Goal: Use online tool/utility: Utilize a website feature to perform a specific function

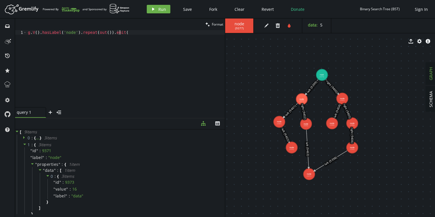
scroll to position [0, 89]
click at [104, 31] on div "g . V ( ) . hasLabel ( 'node' ) . repeat ( out ( )) . emit" at bounding box center [126, 73] width 198 height 86
click at [160, 36] on div "g . V ( ) . hasLabel ( 'node' ) . repeat ( out ( )) . emi" at bounding box center [126, 73] width 198 height 86
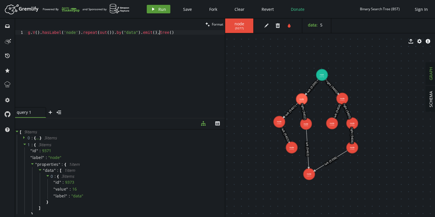
click at [153, 10] on icon "play" at bounding box center [153, 9] width 5 height 5
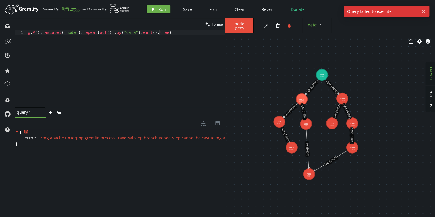
click at [199, 137] on span "" org.apache.tinkerpop.gremlin.process.traversal.step.branch.RepeatStep cannot …" at bounding box center [193, 137] width 304 height 5
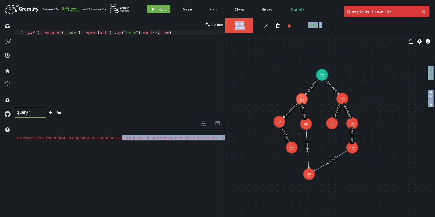
scroll to position [0, 111]
drag, startPoint x: 201, startPoint y: 138, endPoint x: 234, endPoint y: 139, distance: 33.3
click at [234, 139] on div "clean Format g.V().hasLabel('node').repeat(out()).by("data").emit().tree() 1 g …" at bounding box center [225, 117] width 420 height 198
click at [178, 140] on span "" org.apache.tinkerpop.gremlin.process.traversal.step.branch.RepeatStep cannot …" at bounding box center [82, 137] width 304 height 5
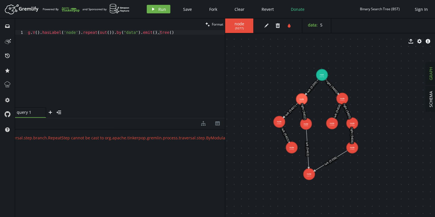
click at [111, 32] on div "g . V ( ) . hasLabel ( 'node' ) . repeat ( out ( )) . by ( "data" ) . emit ( ) …" at bounding box center [126, 73] width 198 height 86
paste textarea ".by("data")"
click at [162, 7] on span "Run" at bounding box center [162, 9] width 8 height 5
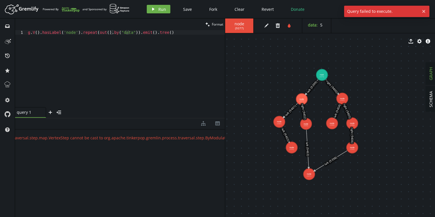
click at [124, 33] on div "g . V ( ) . hasLabel ( 'node' ) . repeat ( out ( ) . by ( "data" )) . emit ( ) …" at bounding box center [126, 73] width 198 height 86
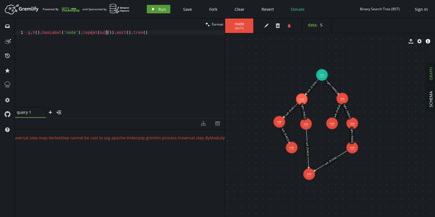
click at [162, 9] on span "Run" at bounding box center [162, 9] width 8 height 5
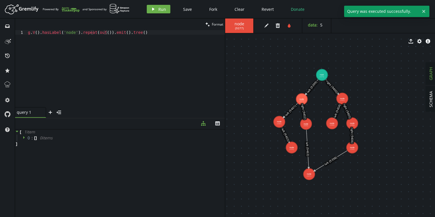
scroll to position [0, 0]
click at [23, 138] on icon at bounding box center [23, 137] width 1 height 3
click at [69, 33] on div "g . V ( ) . hasLabel ( 'node' ) . repeat ( out ( )) . emit ( ) . tree ( )" at bounding box center [126, 73] width 198 height 86
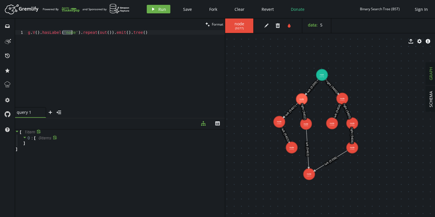
click at [69, 33] on div "g . V ( ) . hasLabel ( 'node' ) . repeat ( out ( )) . emit ( ) . tree ( )" at bounding box center [126, 73] width 198 height 86
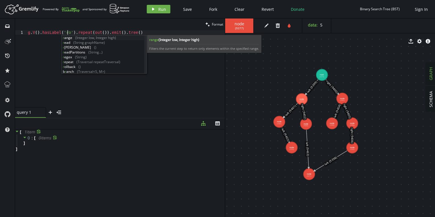
scroll to position [0, 43]
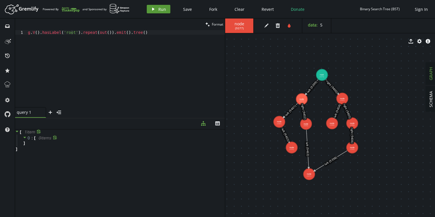
click at [152, 9] on icon "button" at bounding box center [153, 9] width 2 height 3
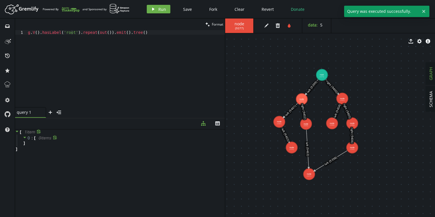
click at [26, 137] on icon at bounding box center [25, 137] width 4 height 4
click at [25, 137] on icon at bounding box center [25, 137] width 4 height 4
click at [176, 66] on div "g . V ( ) . hasLabel ( 'root' ) . repeat ( out ( )) . emit ( ) . tree ( )" at bounding box center [126, 73] width 198 height 86
click at [129, 32] on div "g . V ( ) . hasLabel ( 'root' ) . repeat ( out ( )) . emit ( ) . tree ( )" at bounding box center [126, 73] width 198 height 86
click at [103, 31] on div "g . V ( ) . hasLabel ( 'root' ) . repeat ( out ( )) . emit ( ) . tree ( )" at bounding box center [126, 73] width 198 height 86
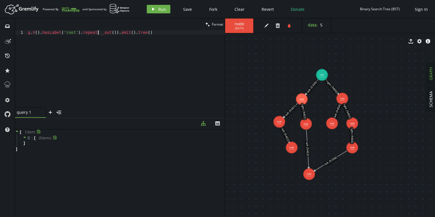
scroll to position [0, 72]
click at [159, 11] on span "Run" at bounding box center [162, 9] width 8 height 5
click at [23, 137] on icon at bounding box center [25, 137] width 4 height 4
click at [24, 138] on icon at bounding box center [25, 137] width 4 height 4
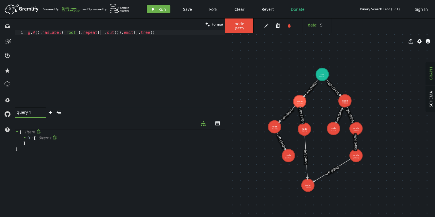
click at [108, 32] on div "g . V ( ) . hasLabel ( 'root' ) . repeat ( __ . out ( )) . emit ( ) . tree ( )" at bounding box center [126, 73] width 198 height 86
click at [154, 8] on icon "play" at bounding box center [153, 9] width 5 height 5
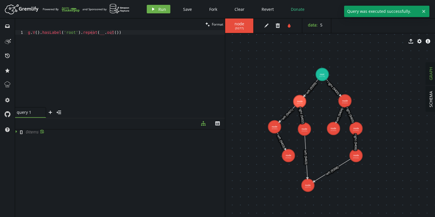
click at [124, 31] on div "g . V ( ) . hasLabel ( 'root' ) . repeat ( __ . out ( ))" at bounding box center [126, 73] width 198 height 86
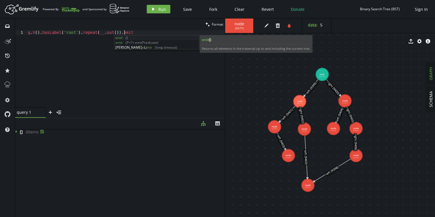
scroll to position [0, 98]
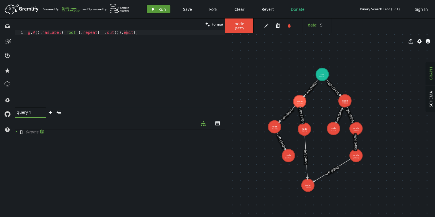
click at [155, 9] on icon "play" at bounding box center [153, 9] width 5 height 5
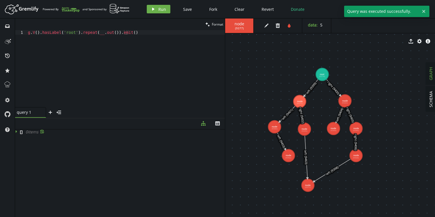
click at [16, 130] on icon at bounding box center [16, 131] width 1 height 3
click at [16, 130] on icon at bounding box center [17, 131] width 4 height 4
click at [133, 36] on div "g . V ( ) . hasLabel ( 'root' ) . repeat ( __ . out ( )) . emit ( )" at bounding box center [126, 73] width 198 height 86
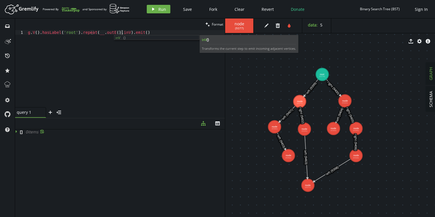
scroll to position [0, 94]
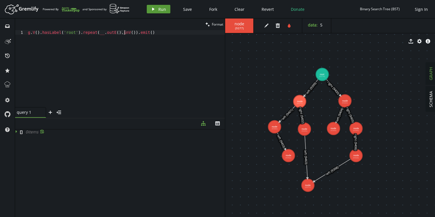
type textarea "g.V().hasLabel('root').repeat(__.outE().inV()).emit()"
click at [158, 9] on span "Run" at bounding box center [162, 9] width 8 height 5
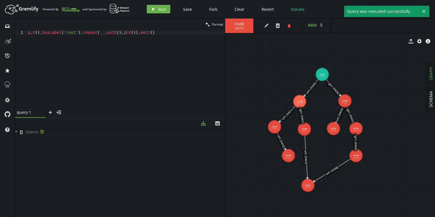
click at [17, 130] on icon at bounding box center [17, 131] width 4 height 4
click at [193, 49] on div "g . V ( ) . hasLabel ( 'root' ) . repeat ( __ . outE ( ) . inV ( )) . emit ( )" at bounding box center [126, 73] width 198 height 86
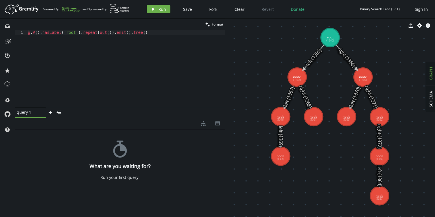
drag, startPoint x: 156, startPoint y: 10, endPoint x: 143, endPoint y: 11, distance: 12.6
click at [156, 10] on button "play Run" at bounding box center [159, 9] width 24 height 9
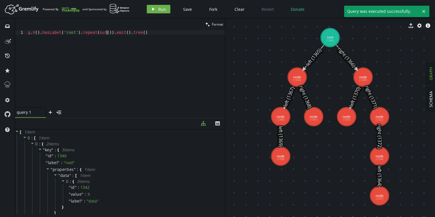
click at [107, 32] on div "g . V ( ) . hasLabel ( 'root' ) . repeat ( out ( )) . emit ( ) . tree ( )" at bounding box center [126, 73] width 198 height 86
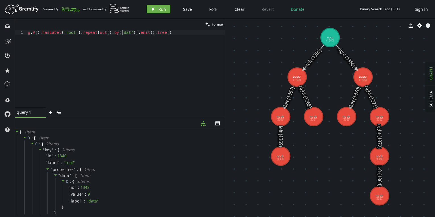
scroll to position [0, 96]
click at [153, 6] on button "play Run" at bounding box center [159, 9] width 24 height 9
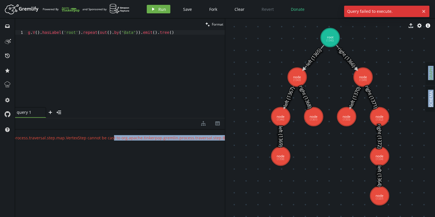
scroll to position [0, 105]
drag, startPoint x: 195, startPoint y: 139, endPoint x: 234, endPoint y: 142, distance: 39.3
click at [234, 142] on div "clean Format g.V().hasLabel('root').repeat(out().by("data")).emit().tree() 1 g …" at bounding box center [225, 117] width 420 height 198
click at [187, 141] on div "{ " error " : " org.apache.tinkerpop.gremlin.process.traversal.step.map.VertexS…" at bounding box center [120, 171] width 210 height 85
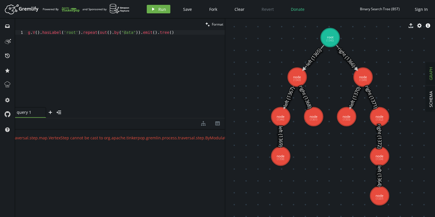
click at [120, 33] on div "g . V ( ) . hasLabel ( 'root' ) . repeat ( out ( ) . by ( "data" )) . emit ( ) …" at bounding box center [126, 73] width 198 height 86
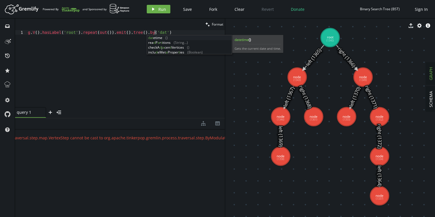
scroll to position [0, 129]
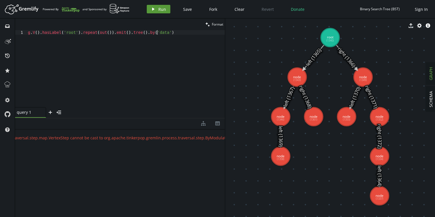
type textarea "g.V().hasLabel('root').repeat(out()).emit().tree().by('data')"
click at [158, 6] on button "play Run" at bounding box center [159, 9] width 24 height 9
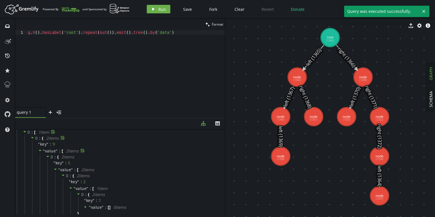
scroll to position [0, 0]
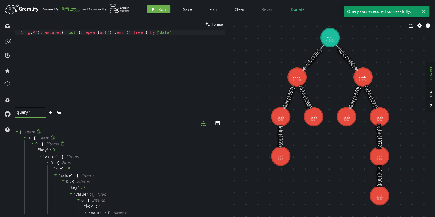
click at [32, 143] on icon at bounding box center [32, 143] width 3 height 1
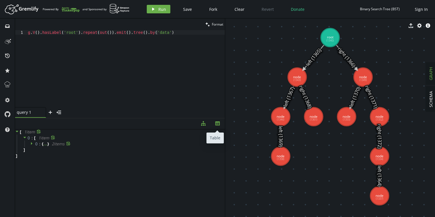
click at [218, 123] on icon "button" at bounding box center [217, 123] width 5 height 4
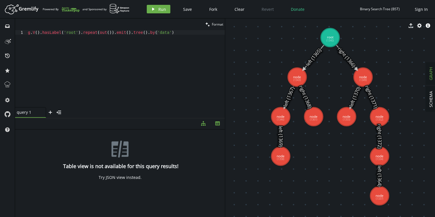
click at [202, 124] on icon "diagram-tree" at bounding box center [203, 123] width 5 height 5
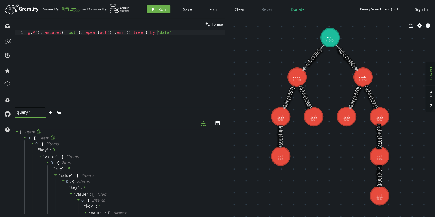
click at [23, 136] on icon at bounding box center [25, 137] width 4 height 4
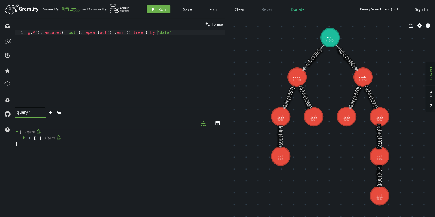
click at [23, 136] on icon at bounding box center [25, 137] width 4 height 4
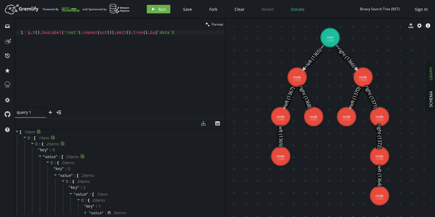
click at [39, 155] on icon at bounding box center [40, 156] width 4 height 4
click at [33, 143] on icon at bounding box center [32, 143] width 3 height 1
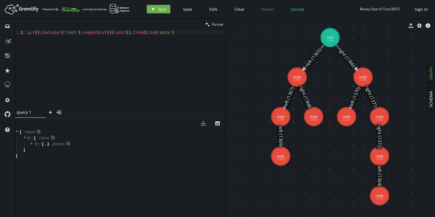
click at [33, 144] on icon at bounding box center [32, 143] width 4 height 4
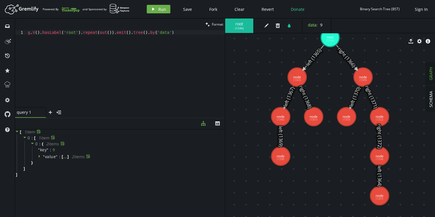
click at [40, 156] on icon at bounding box center [40, 156] width 4 height 4
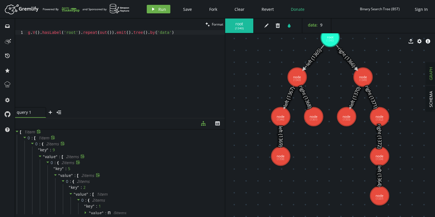
click at [56, 174] on icon at bounding box center [55, 174] width 3 height 1
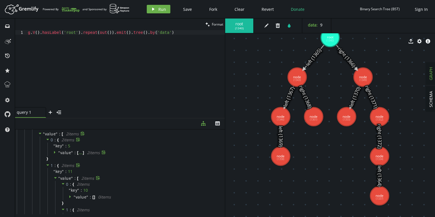
click at [53, 176] on icon at bounding box center [55, 178] width 4 height 4
